Goal: Information Seeking & Learning: Learn about a topic

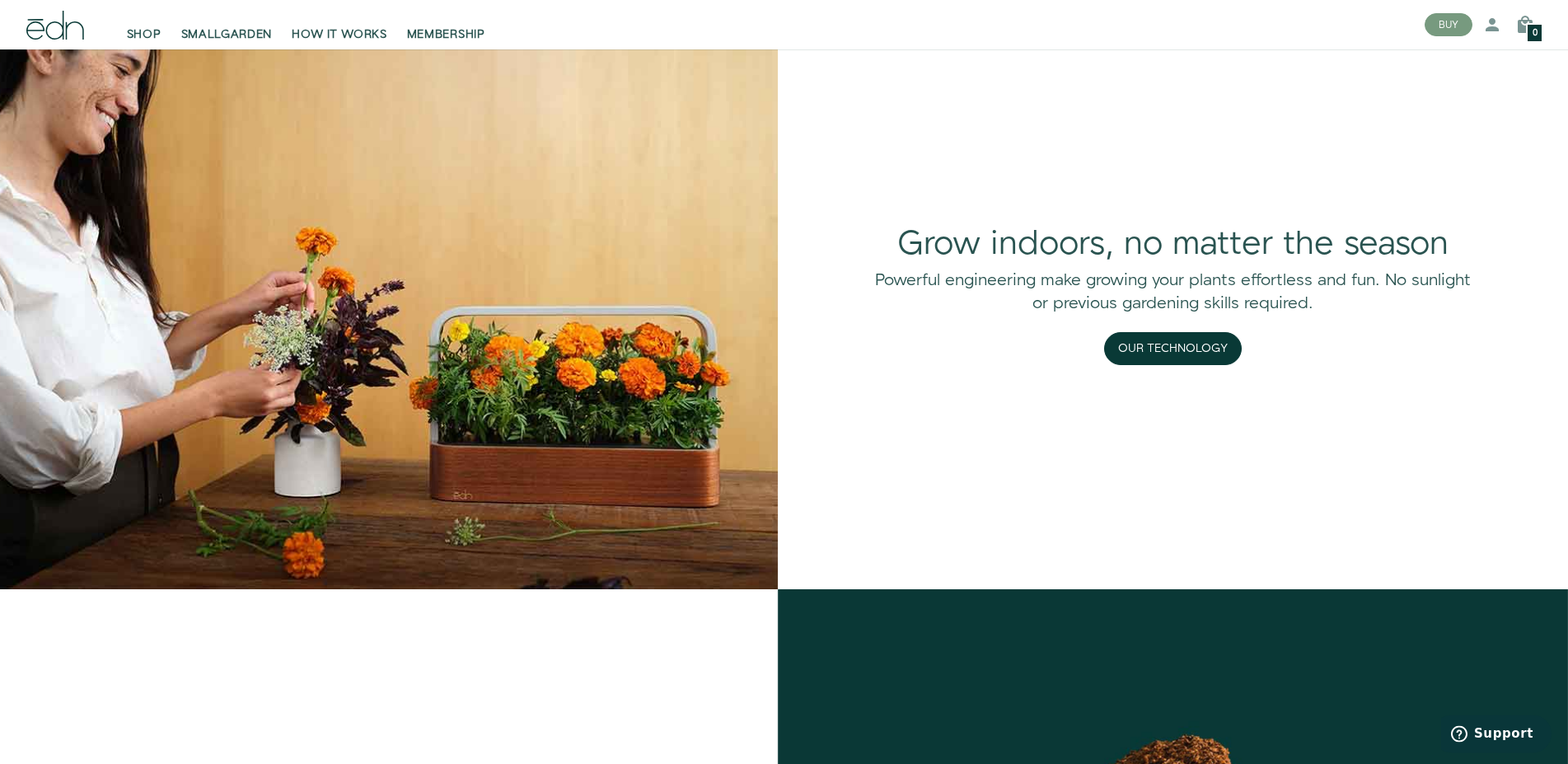
scroll to position [1513, 0]
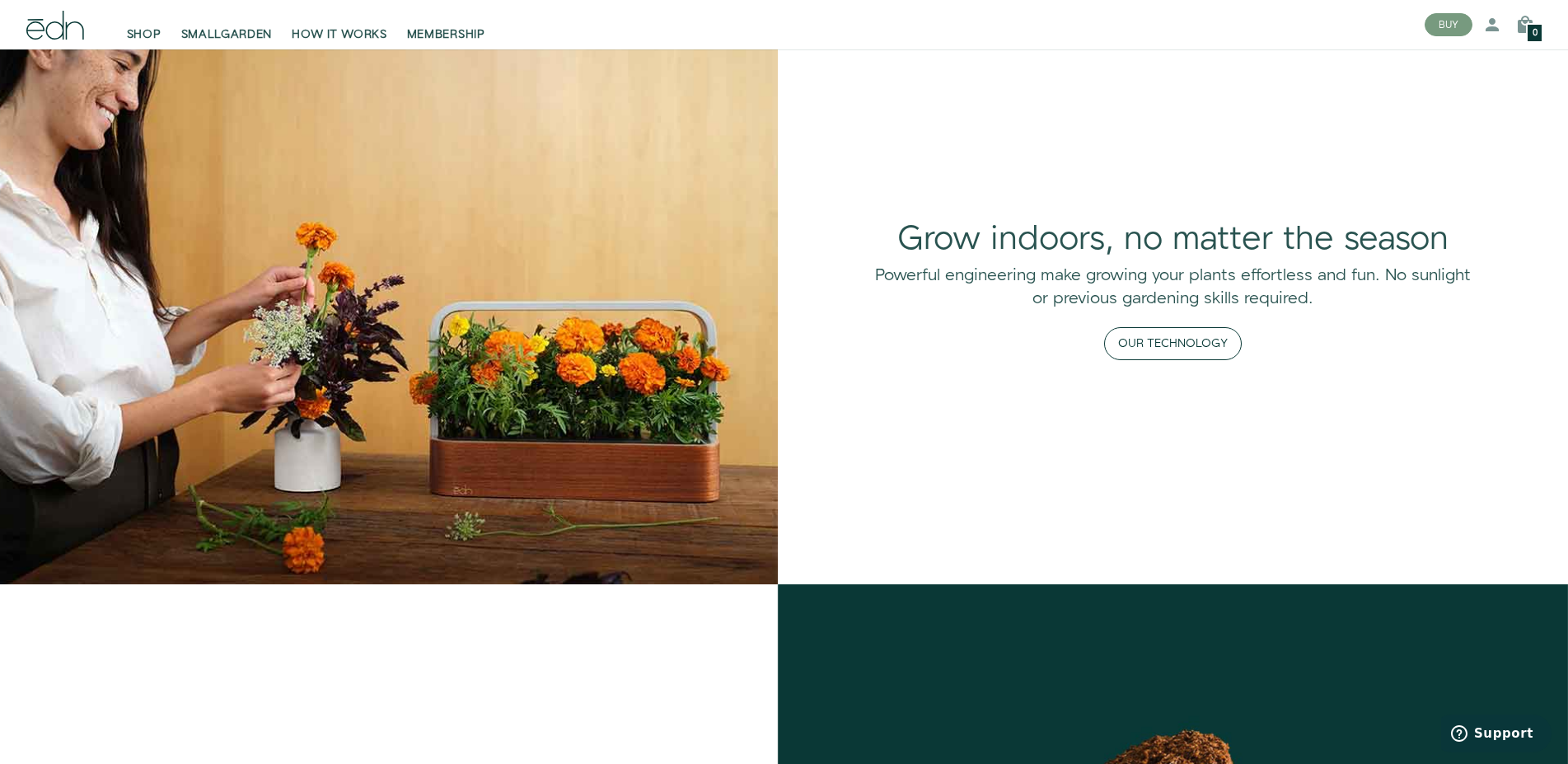
click at [1148, 342] on button "Our Technology" at bounding box center [1172, 343] width 138 height 33
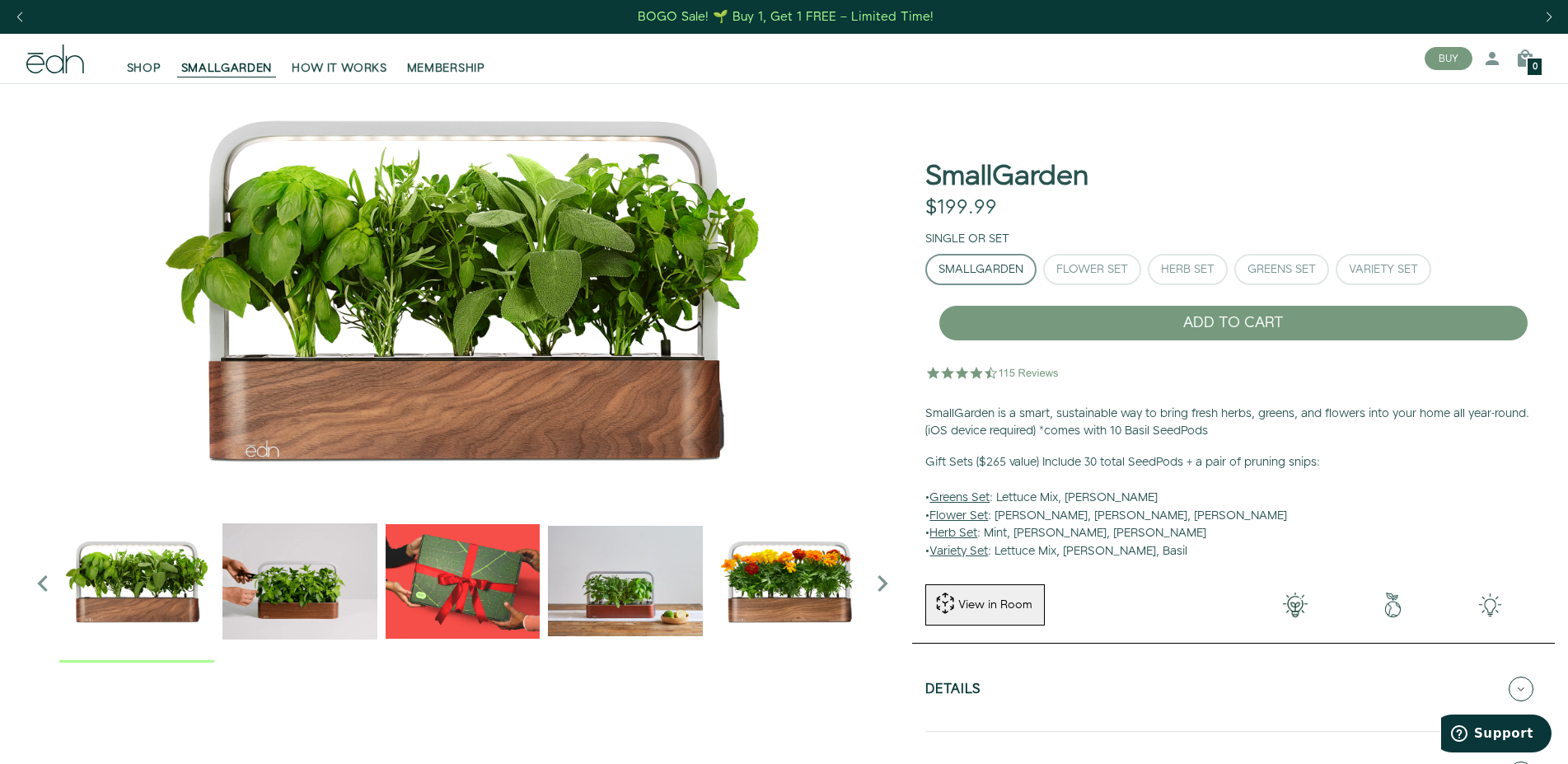
click at [303, 588] on img "2 / 6" at bounding box center [300, 581] width 155 height 155
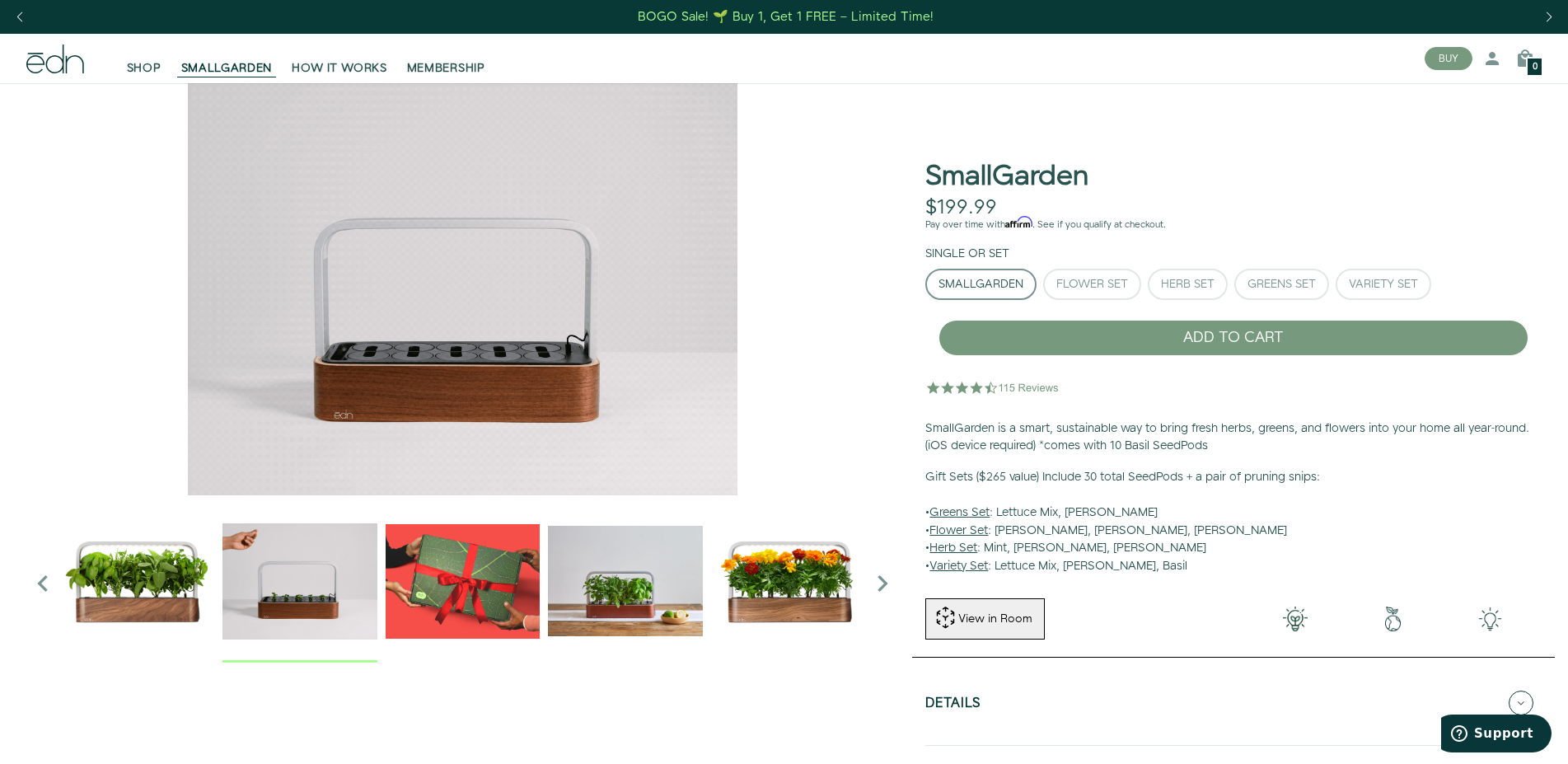
click at [446, 580] on img "3 / 6" at bounding box center [462, 581] width 155 height 155
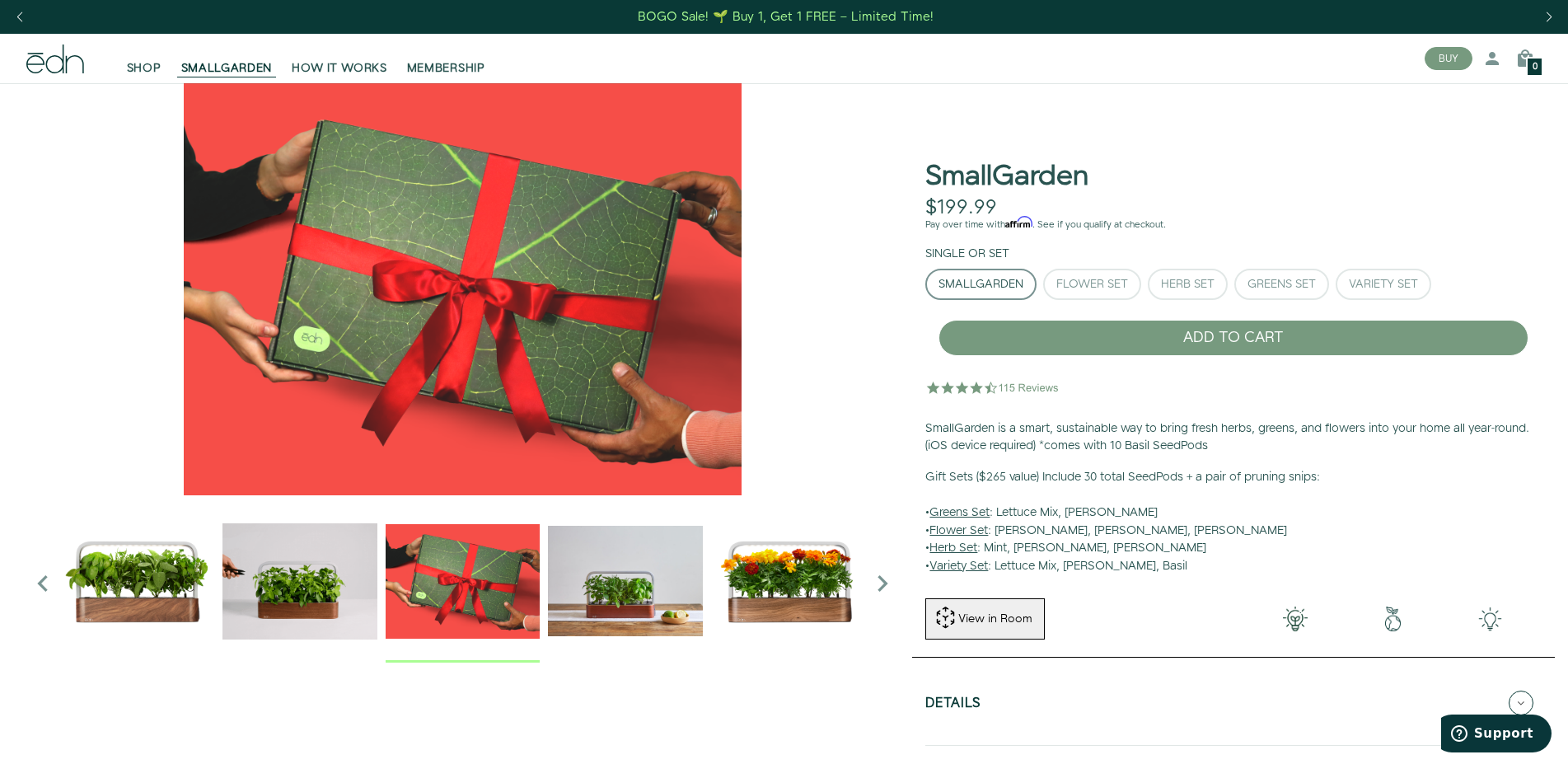
click at [588, 587] on img "4 / 6" at bounding box center [625, 581] width 155 height 155
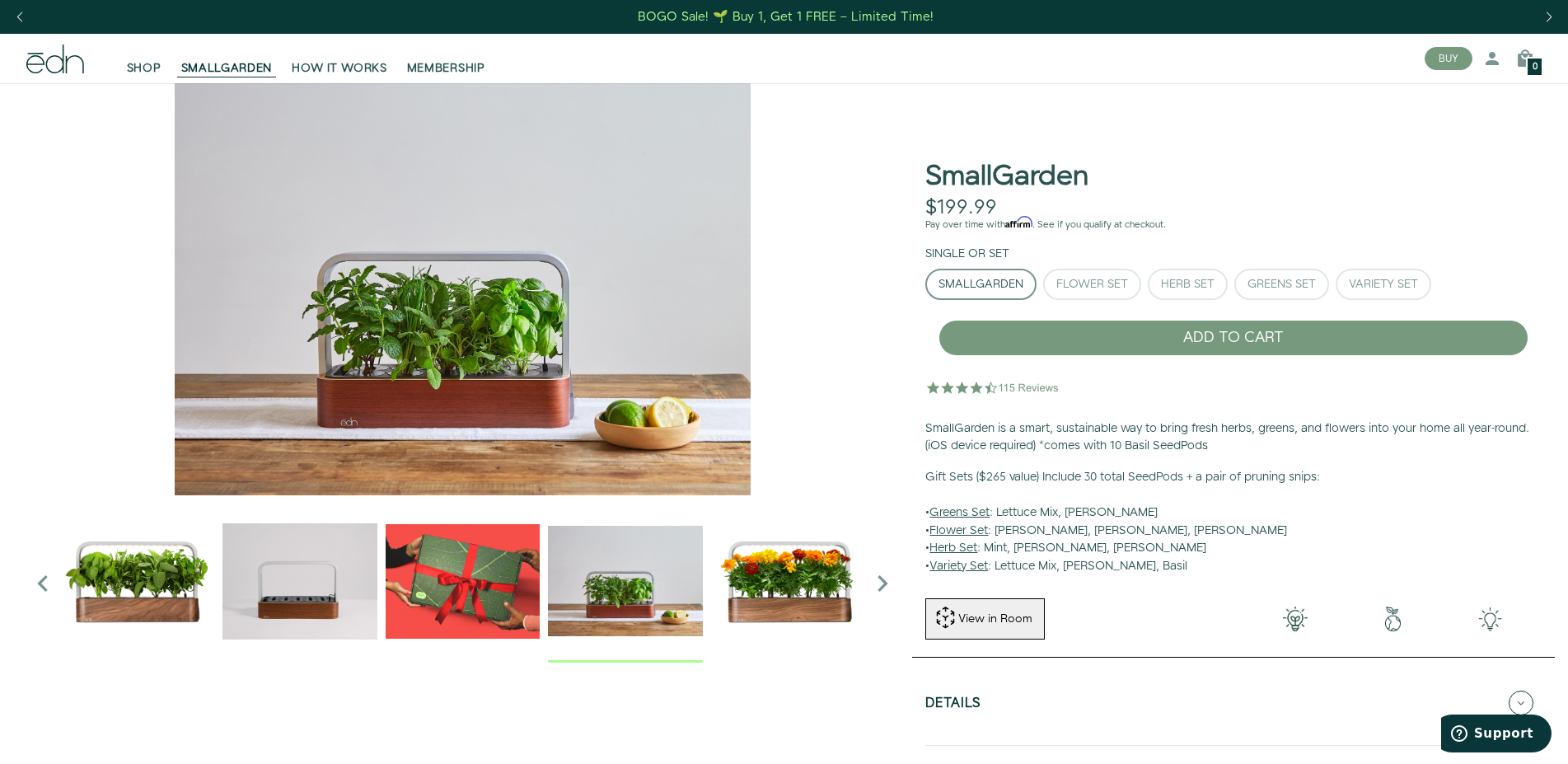
click at [812, 587] on img "5 / 6" at bounding box center [788, 581] width 155 height 155
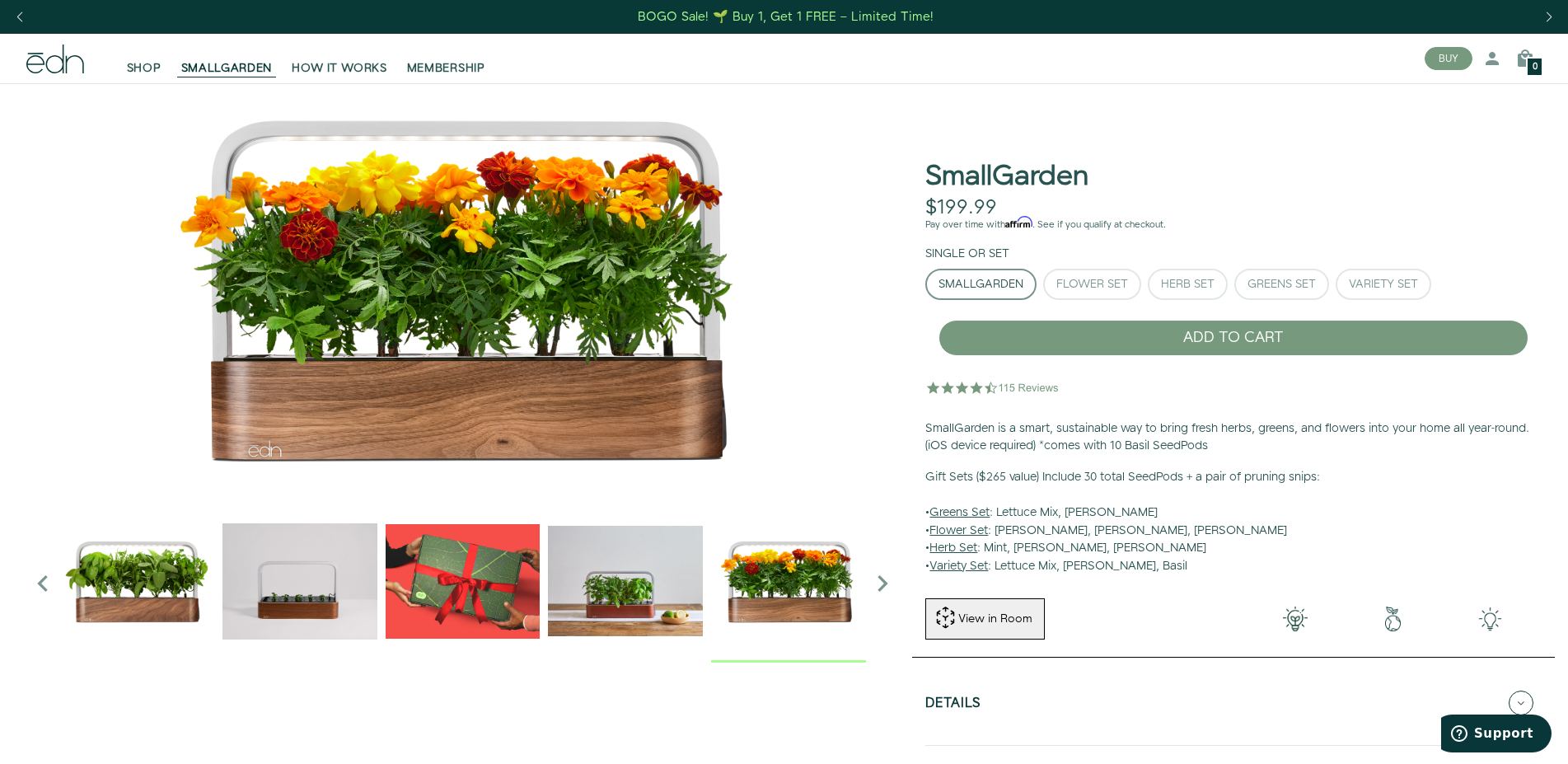
click at [468, 340] on img "5 / 6" at bounding box center [462, 289] width 873 height 412
click at [523, 380] on img "5 / 6" at bounding box center [462, 289] width 873 height 412
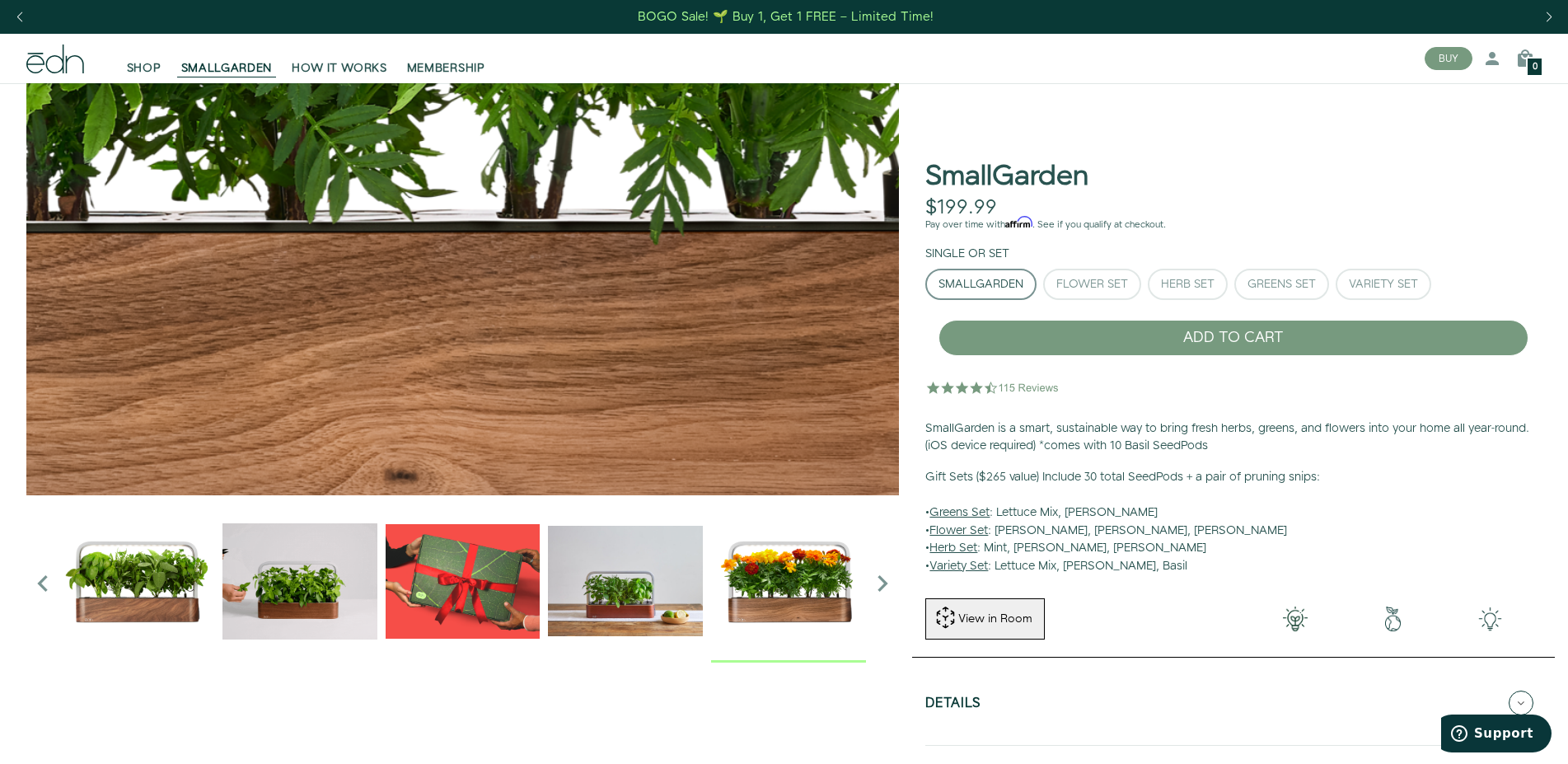
click at [523, 380] on img "5 / 6" at bounding box center [281, 18] width 2618 height 1236
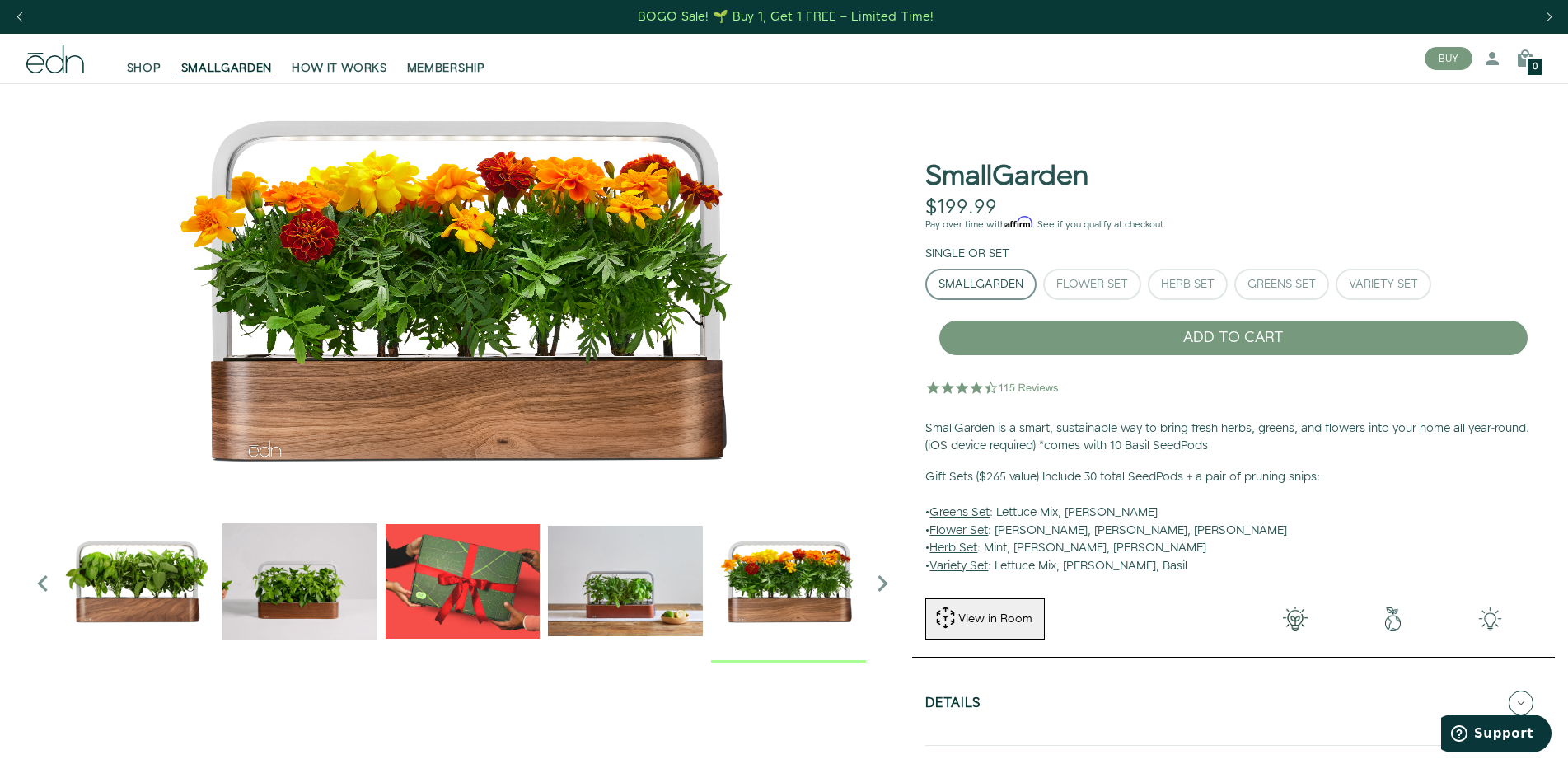
click at [523, 380] on img "5 / 6" at bounding box center [462, 289] width 873 height 412
click at [386, 361] on img "5 / 6" at bounding box center [462, 289] width 873 height 412
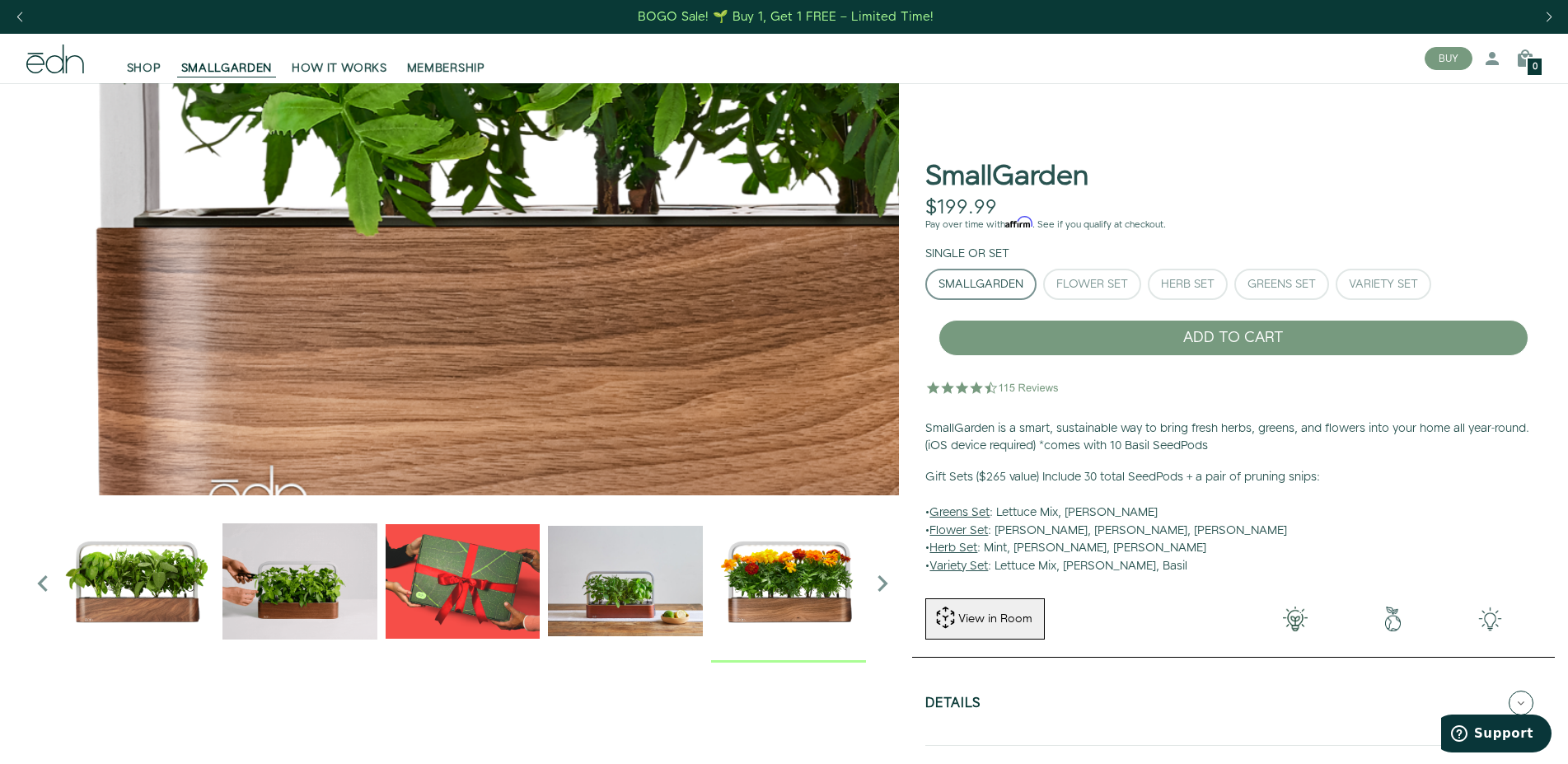
click at [533, 302] on img "5 / 6" at bounding box center [851, 12] width 2618 height 1236
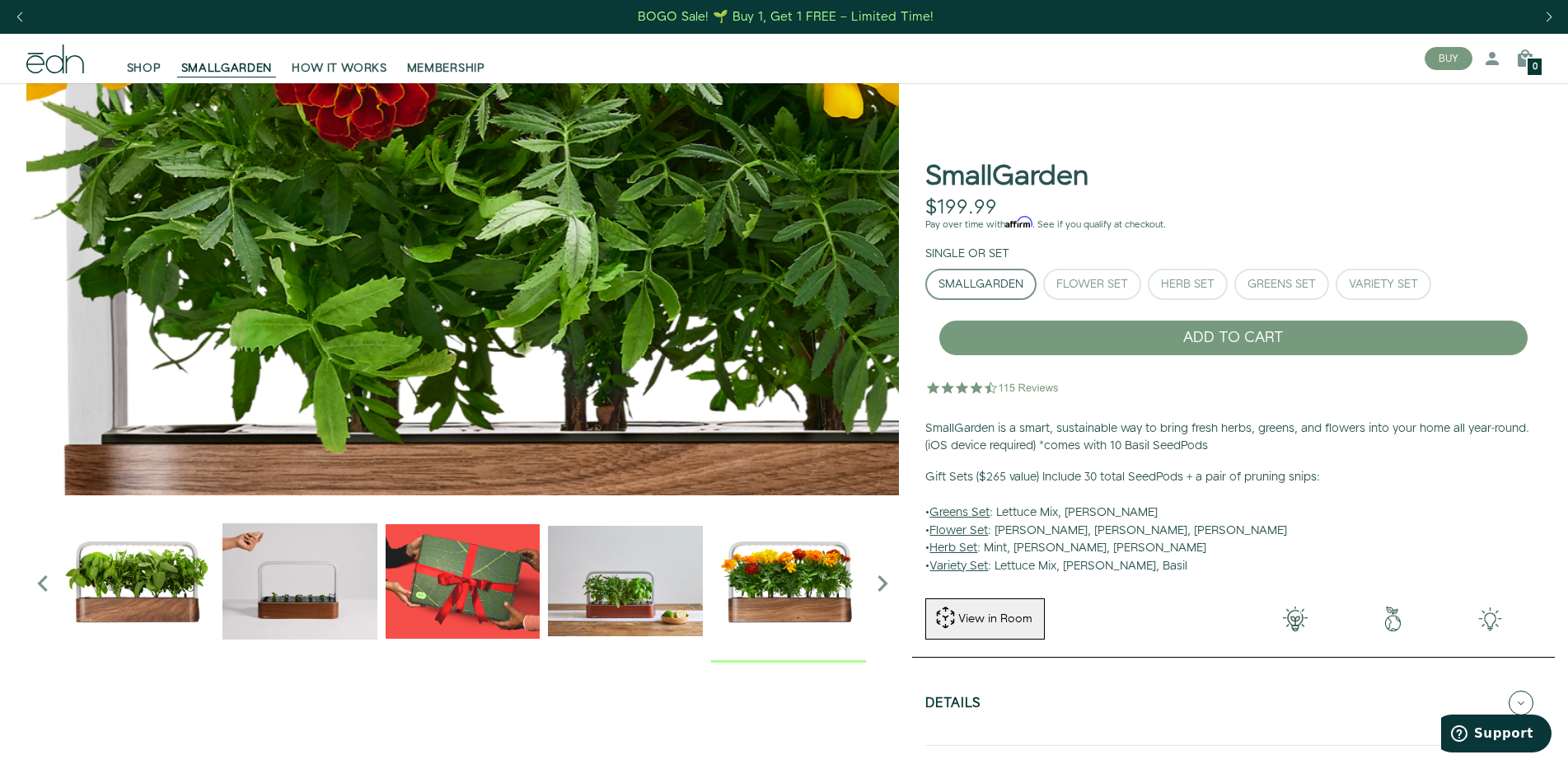
click at [558, 402] on img "5 / 6" at bounding box center [819, 229] width 2618 height 1236
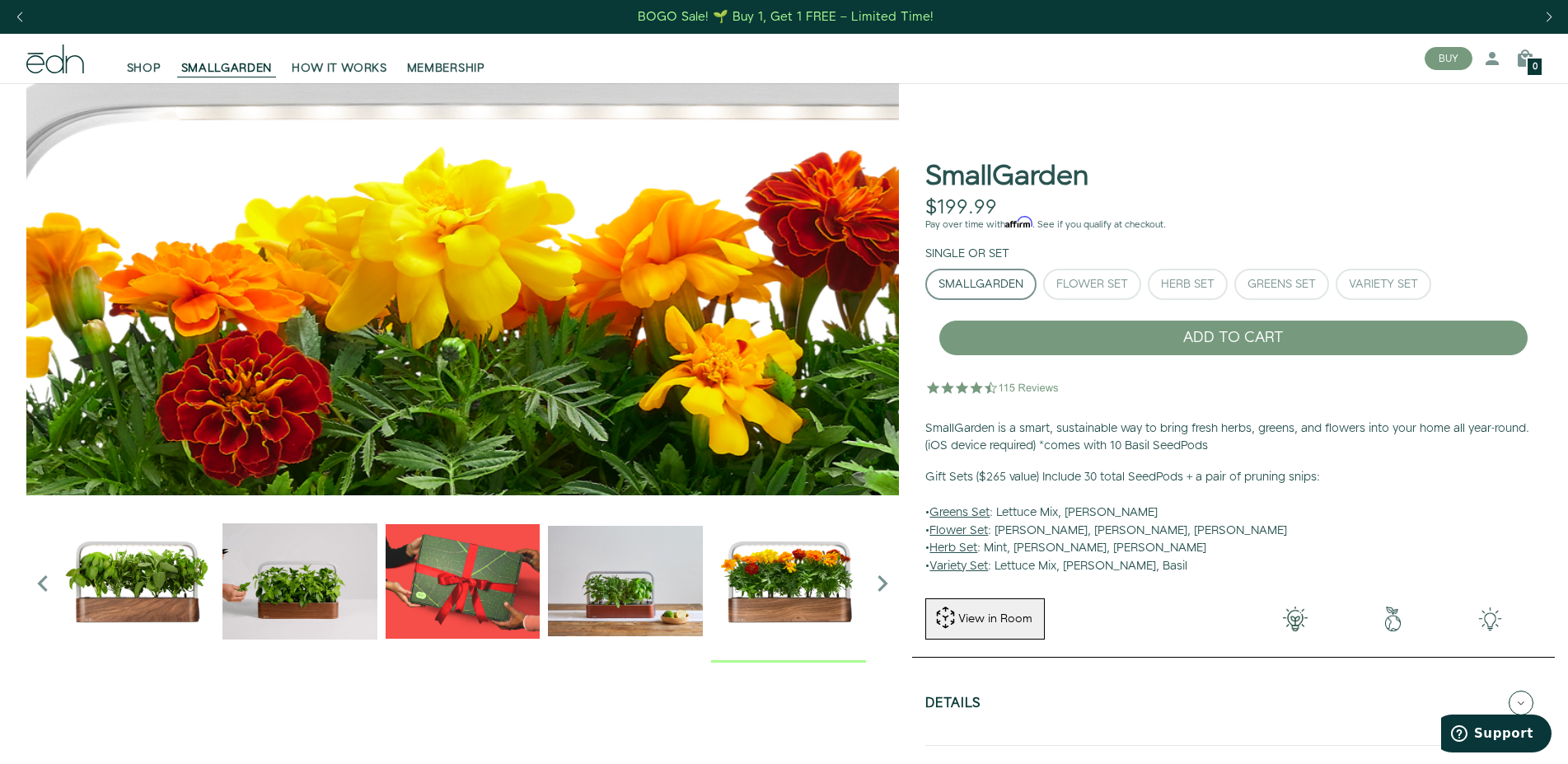
click at [543, 217] on img "5 / 6" at bounding box center [705, 564] width 2618 height 1236
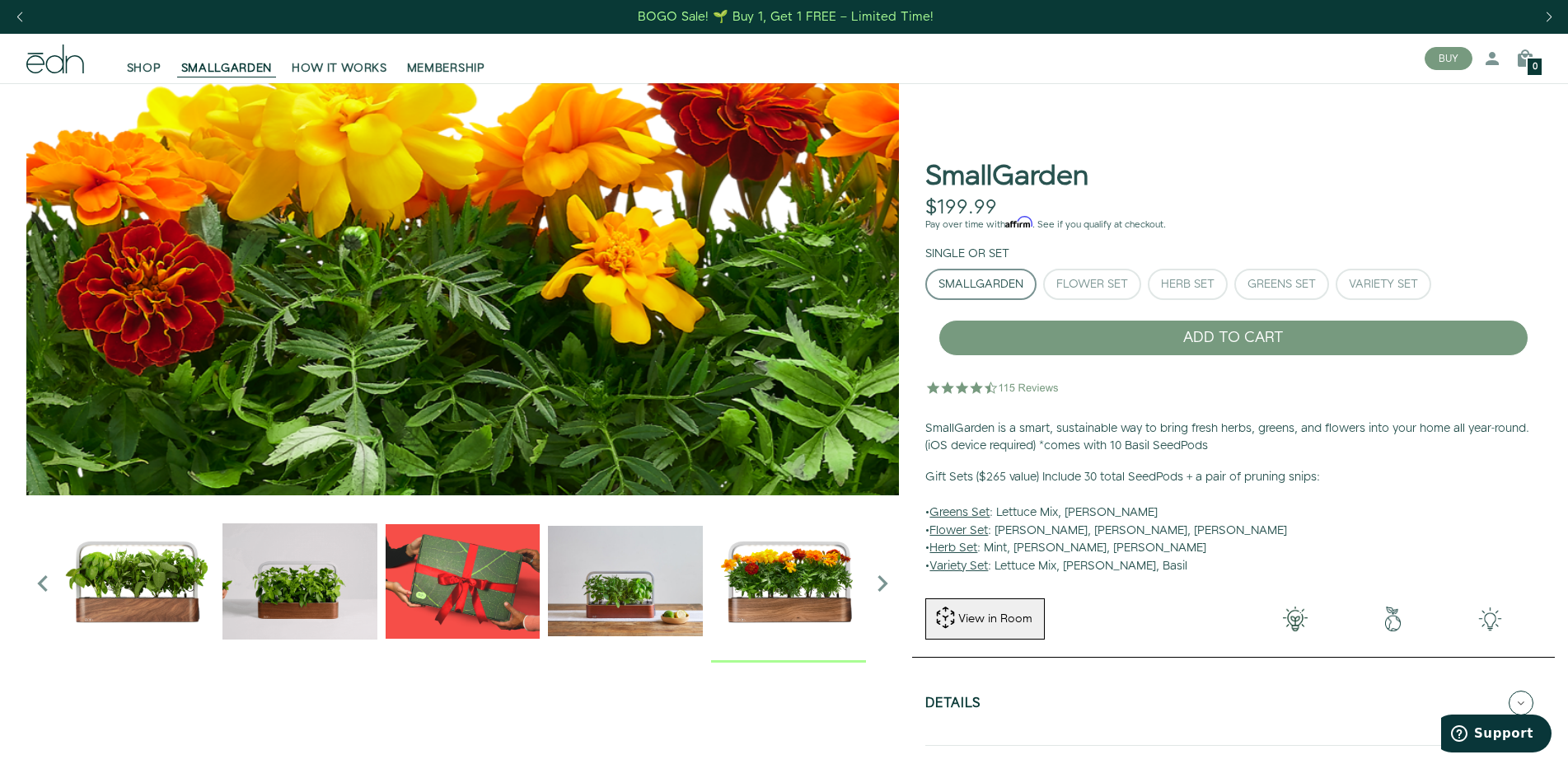
click at [639, 243] on img "5 / 6" at bounding box center [606, 454] width 2618 height 1236
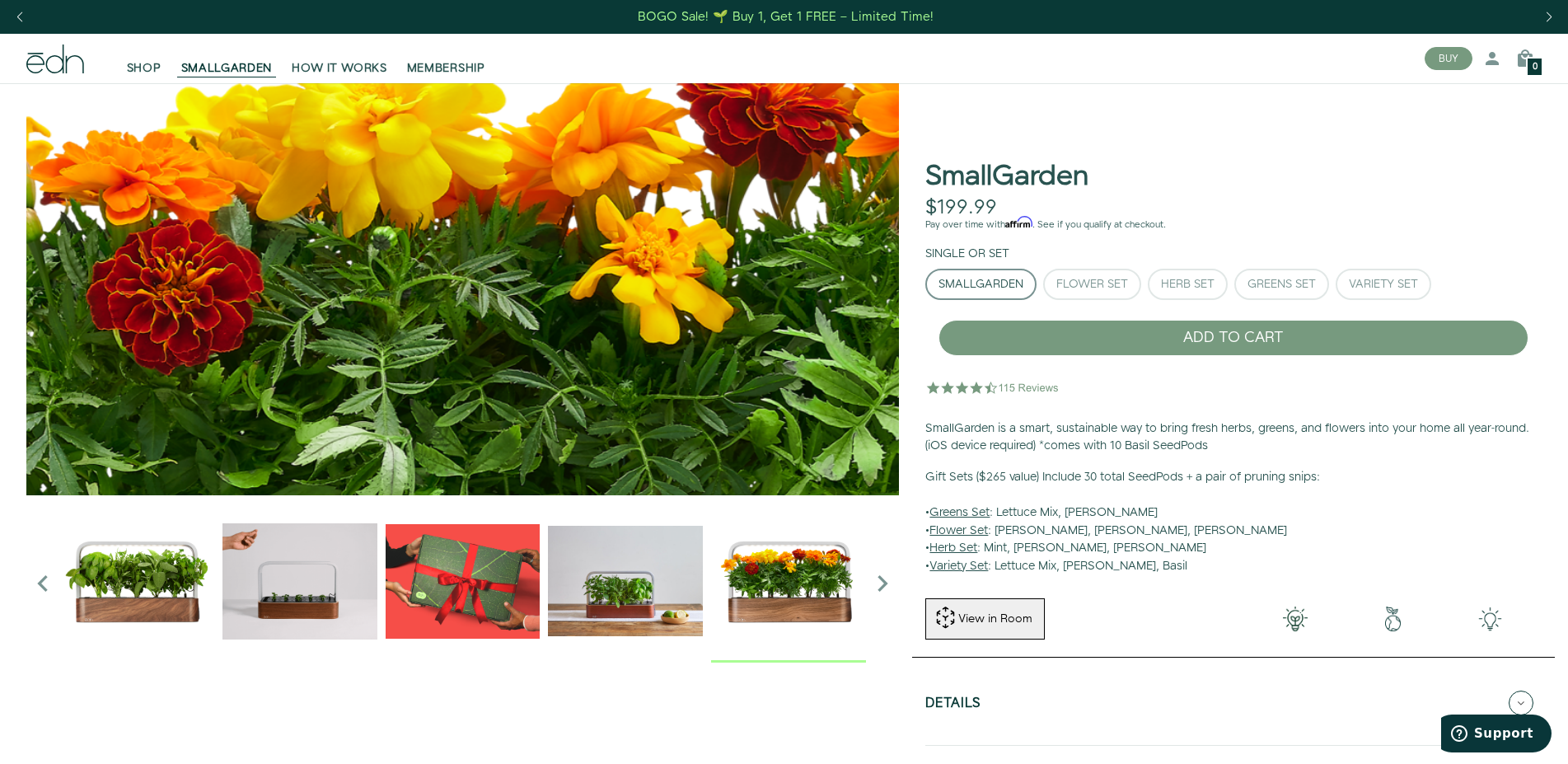
click at [639, 243] on img "5 / 6" at bounding box center [635, 454] width 2618 height 1236
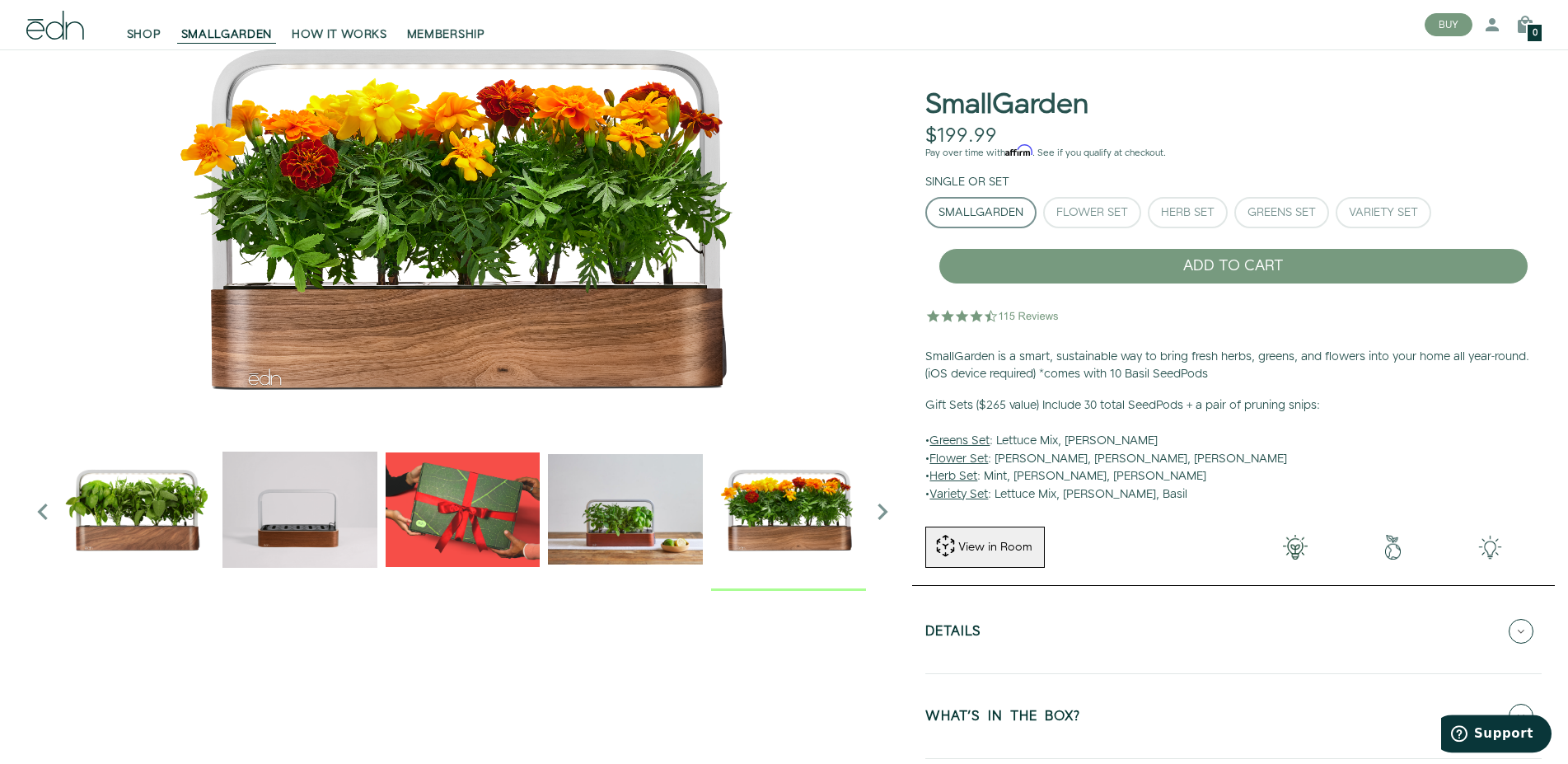
scroll to position [168, 0]
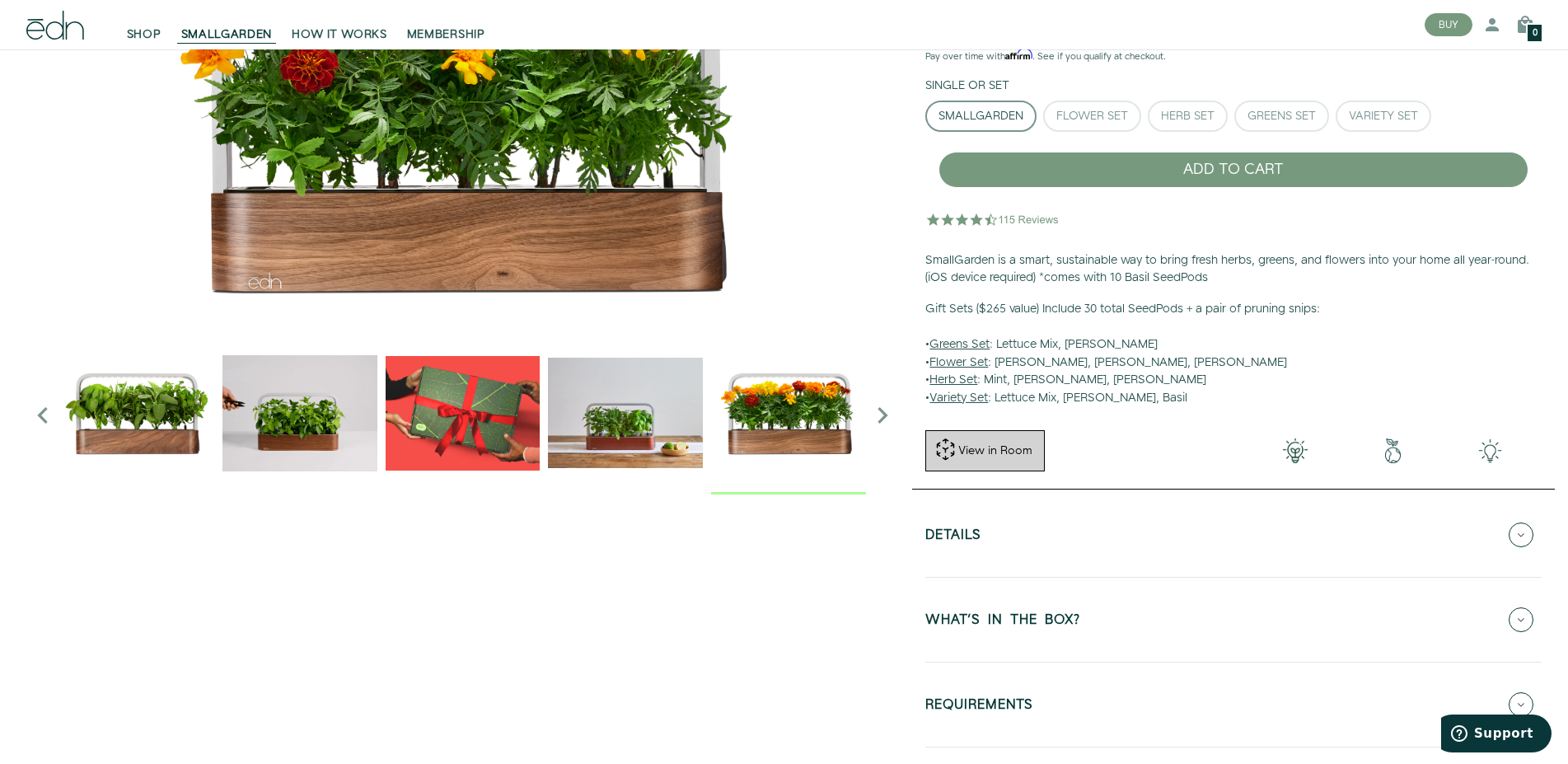
click at [993, 456] on div "View in Room" at bounding box center [995, 451] width 77 height 16
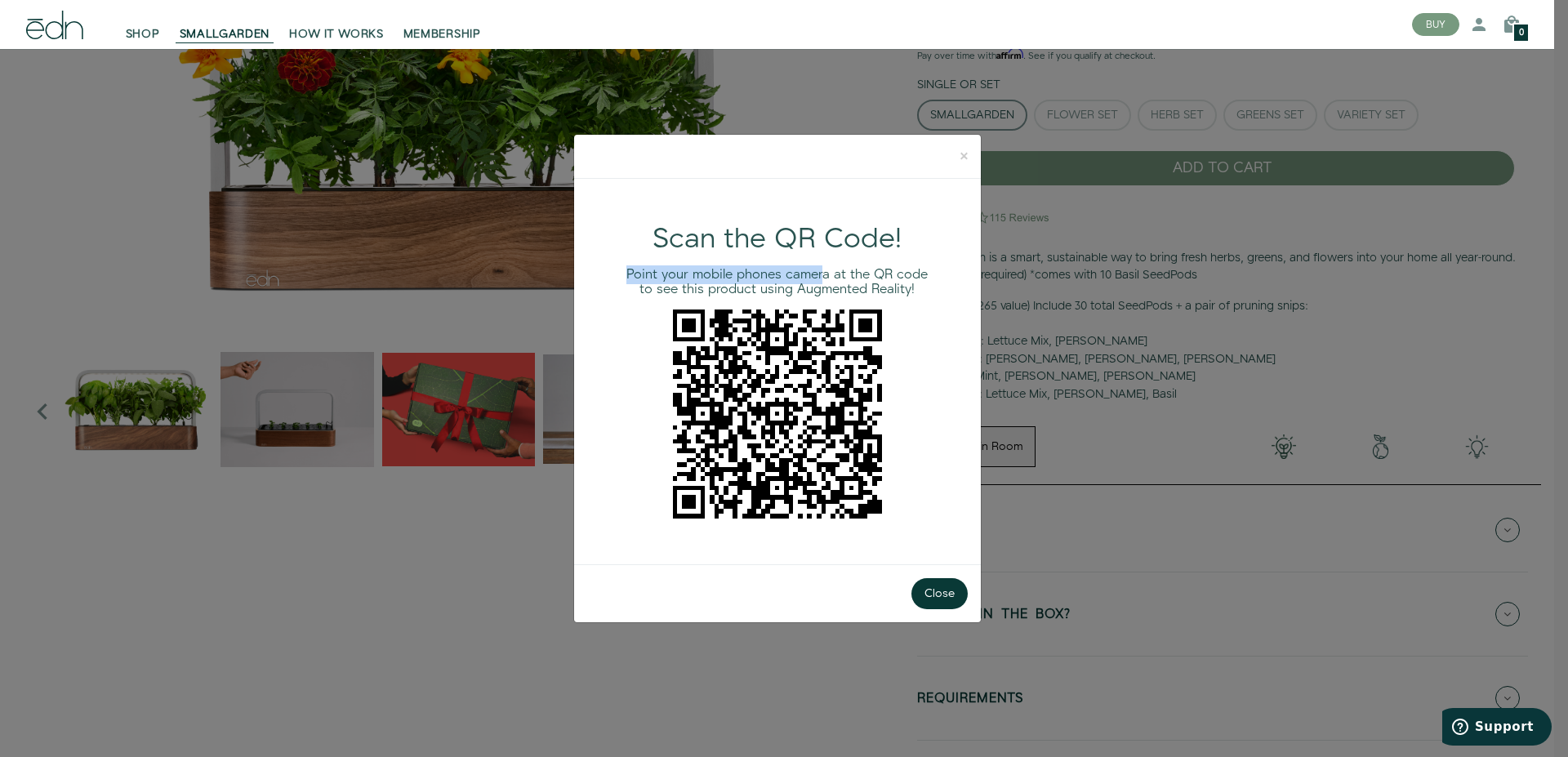
drag, startPoint x: 614, startPoint y: 275, endPoint x: 823, endPoint y: 275, distance: 209.0
click at [823, 275] on div "Scan the QR Code! Point your mobile phones camera at the QR code to see this pr…" at bounding box center [777, 372] width 407 height 386
click at [823, 275] on h4 "Point your mobile phones camera at the QR code to see this product using Augmen…" at bounding box center [777, 283] width 315 height 29
click at [936, 583] on button "Close" at bounding box center [940, 593] width 56 height 31
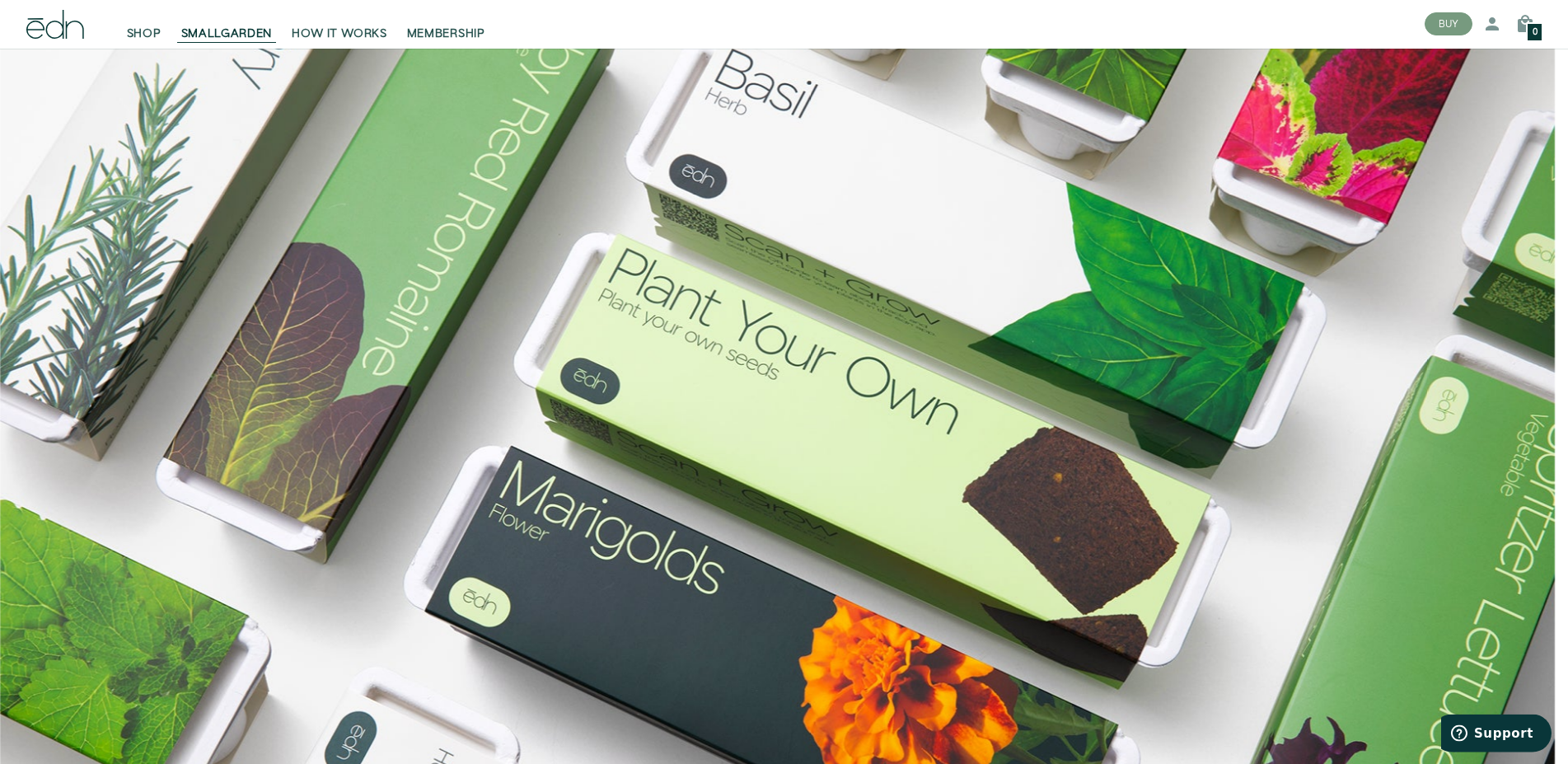
scroll to position [1261, 0]
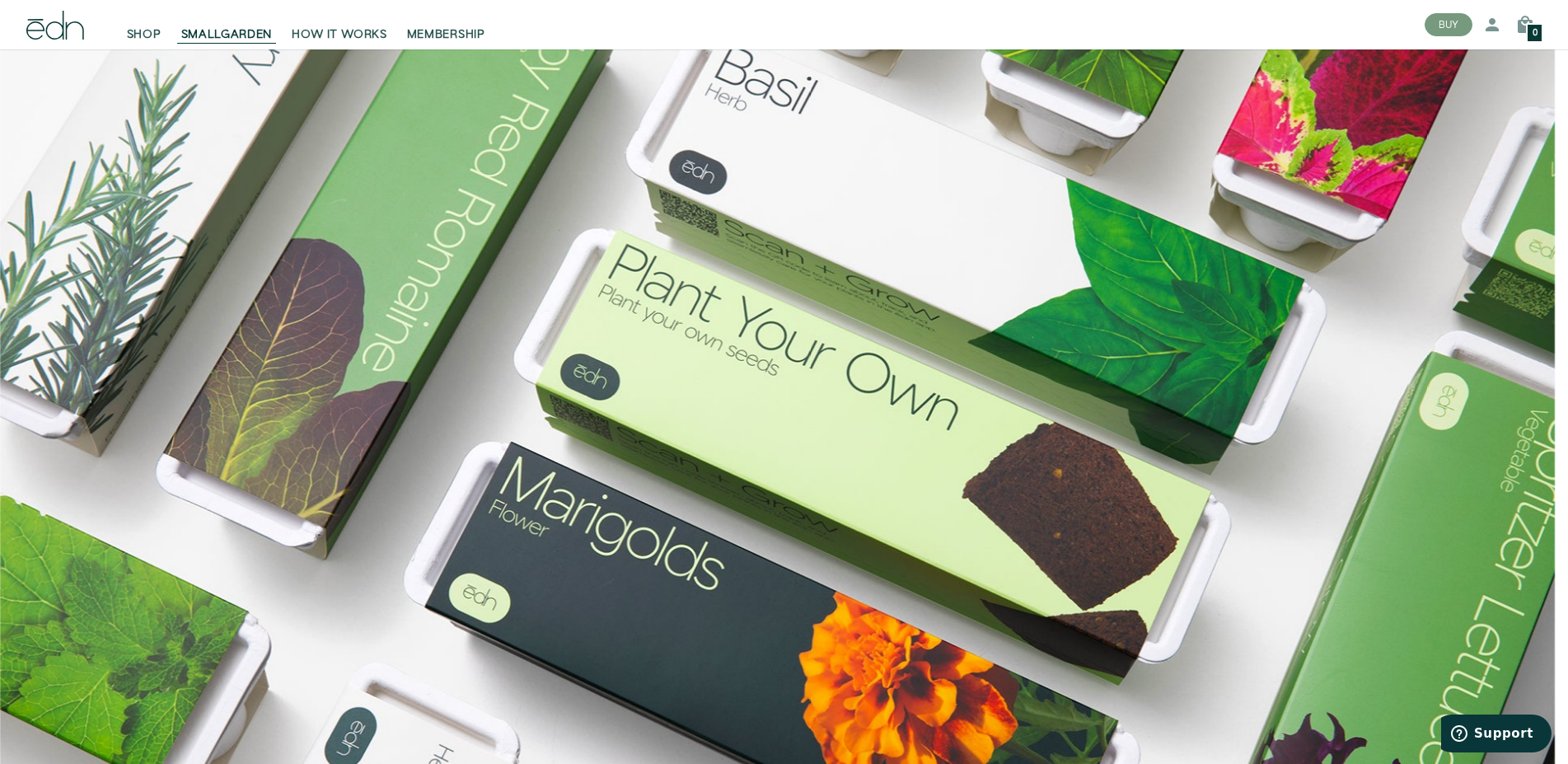
drag, startPoint x: 1409, startPoint y: 367, endPoint x: 1329, endPoint y: 371, distance: 80.1
click at [1380, 366] on img at bounding box center [778, 502] width 1555 height 1036
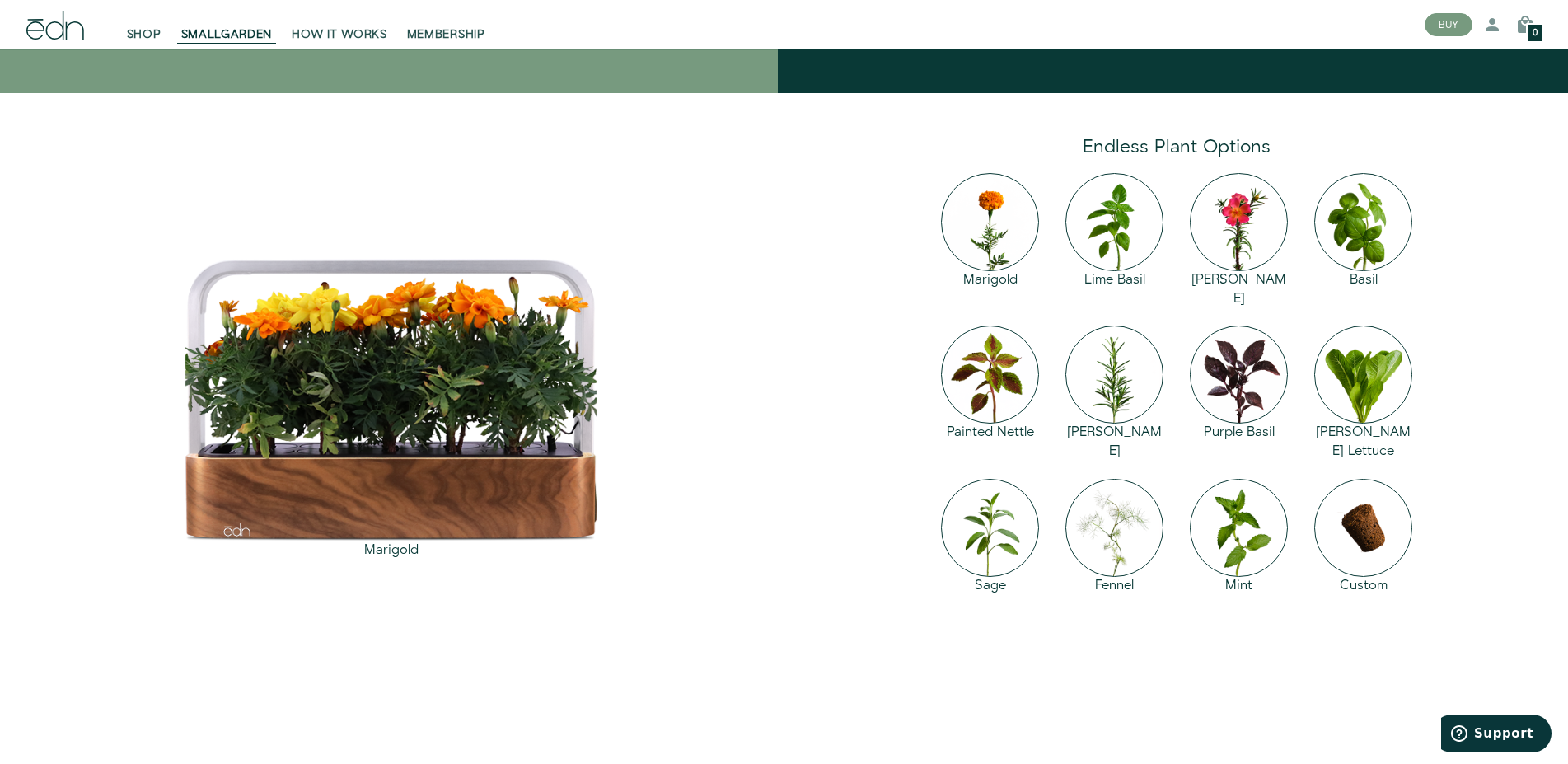
scroll to position [2438, 0]
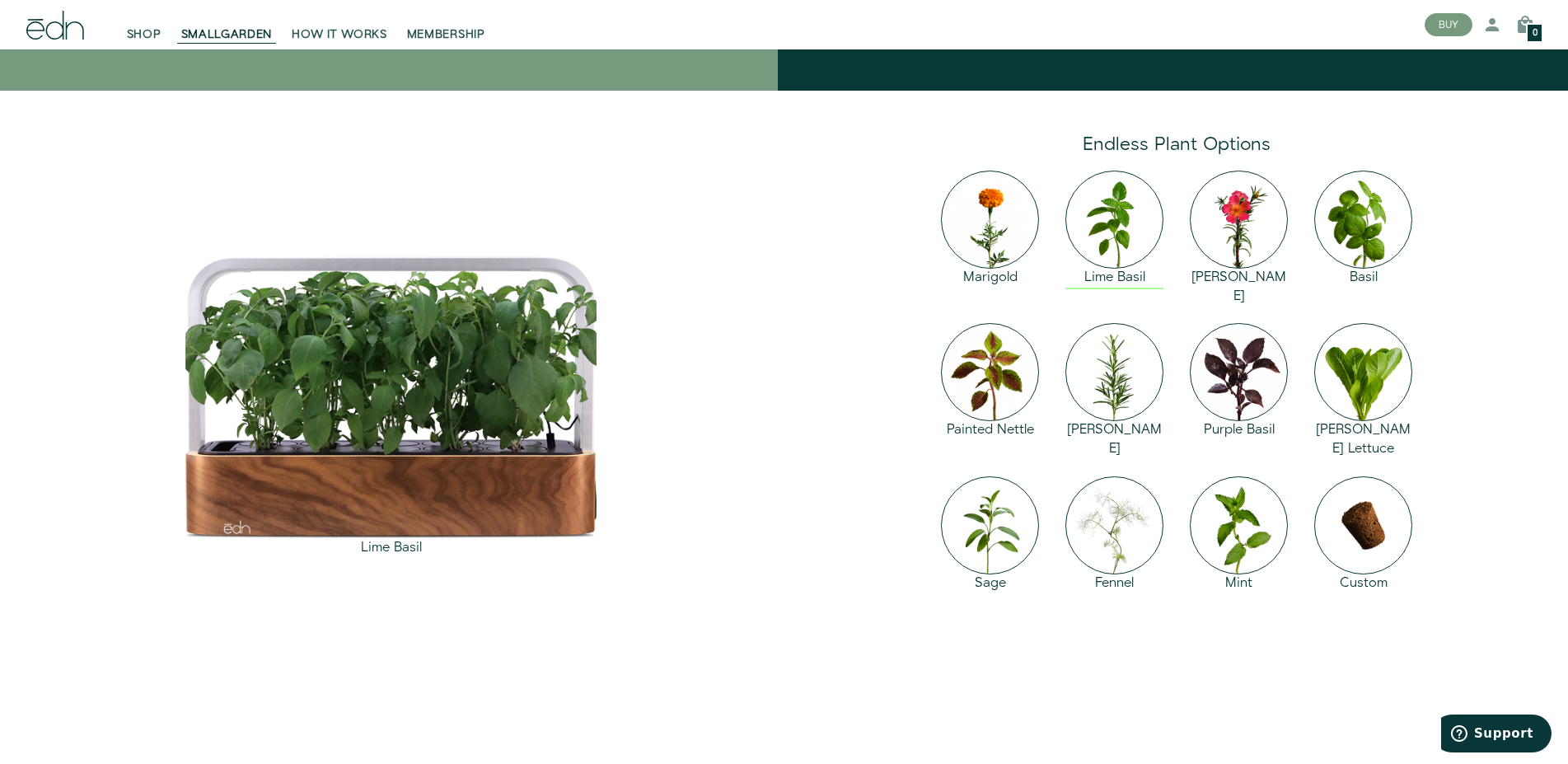
click at [1108, 226] on img at bounding box center [1114, 219] width 98 height 98
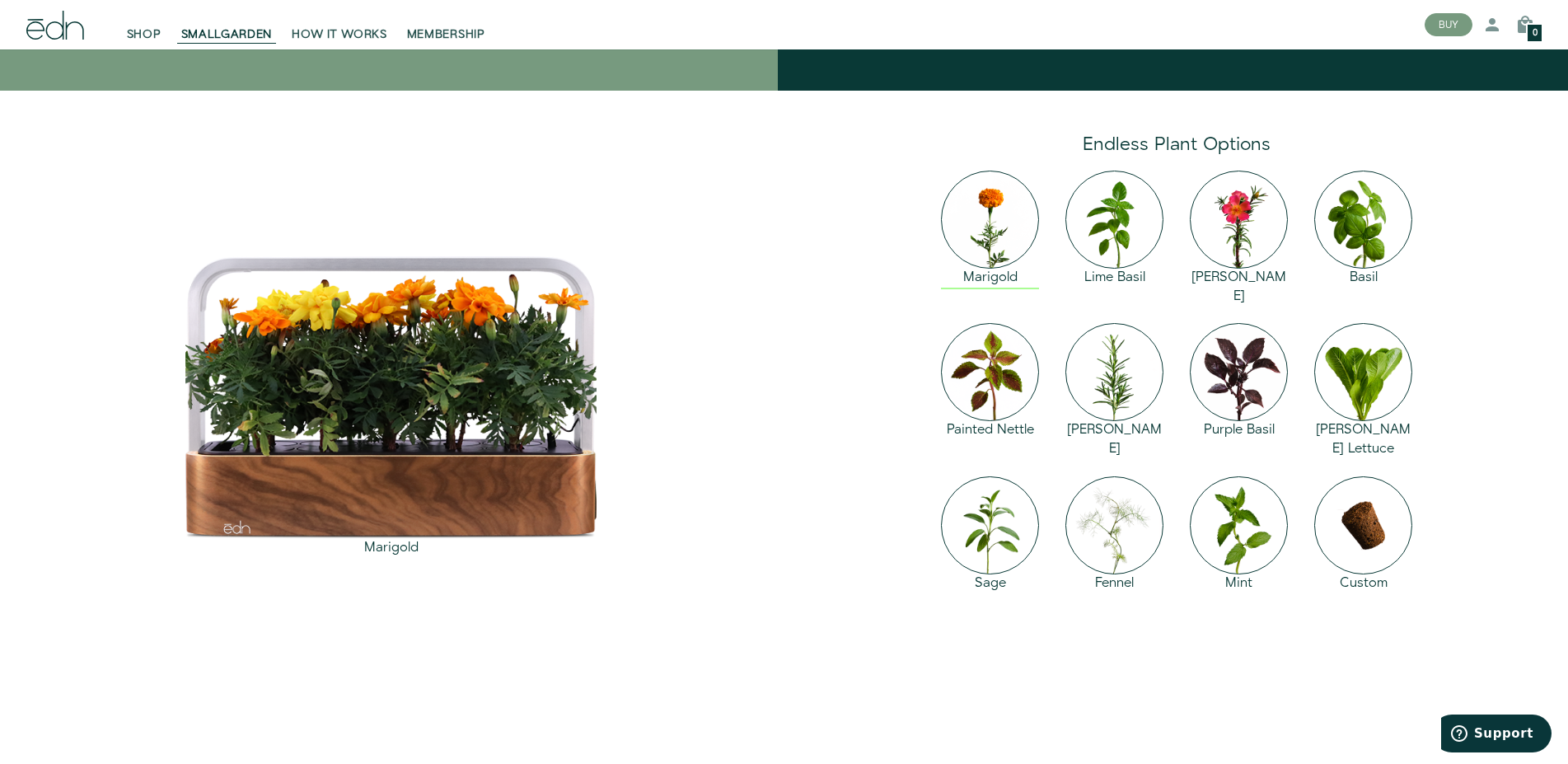
click at [998, 236] on img at bounding box center [990, 219] width 98 height 98
